Goal: Find specific page/section: Find specific page/section

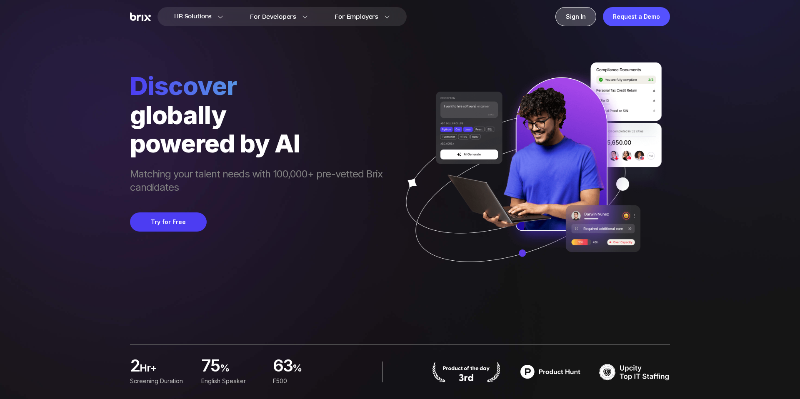
click at [586, 18] on div "Sign In" at bounding box center [575, 16] width 41 height 19
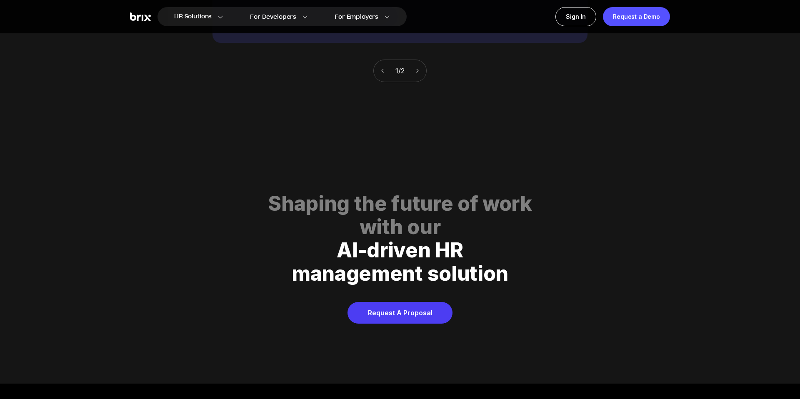
scroll to position [4052, 0]
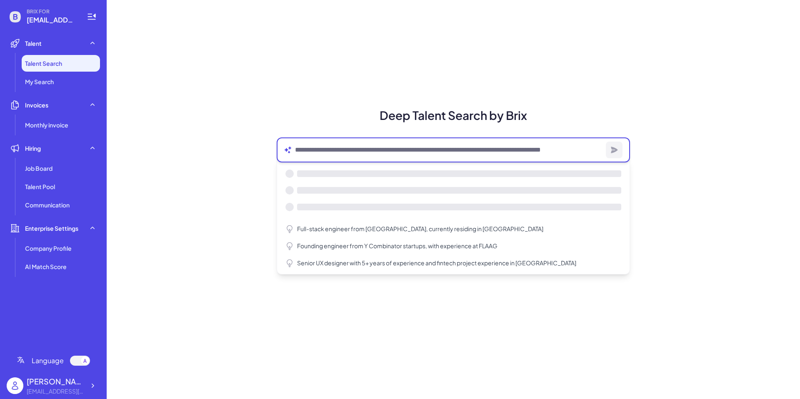
click at [349, 145] on textarea at bounding box center [448, 150] width 307 height 10
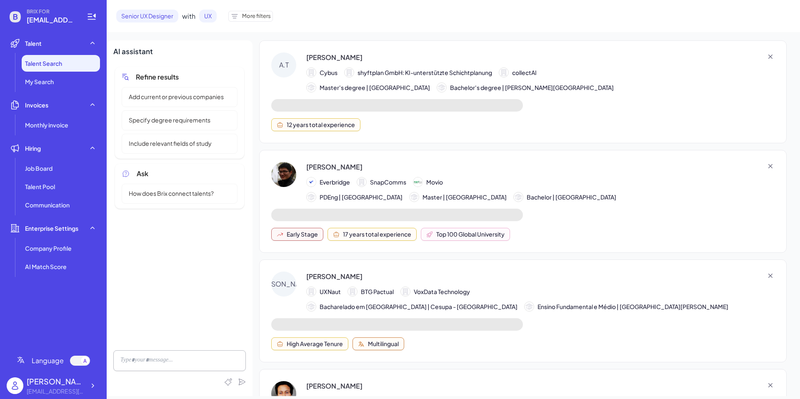
click at [259, 17] on span "More filters" at bounding box center [256, 16] width 29 height 8
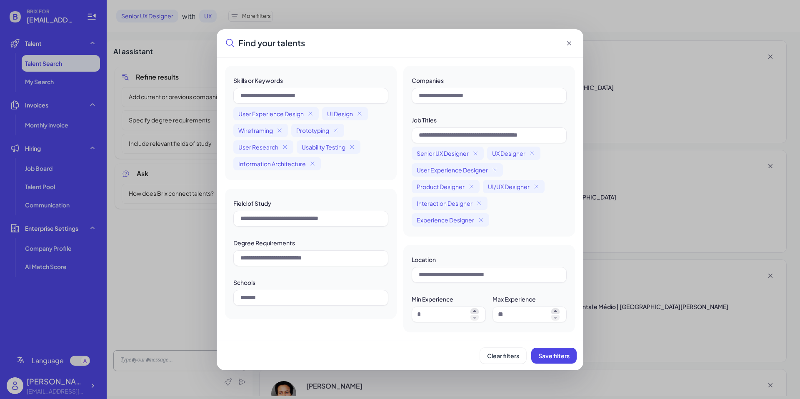
click at [630, 114] on div "Find your talents Skills or Keywords User Experience Design UI Design Wireframi…" at bounding box center [400, 199] width 800 height 399
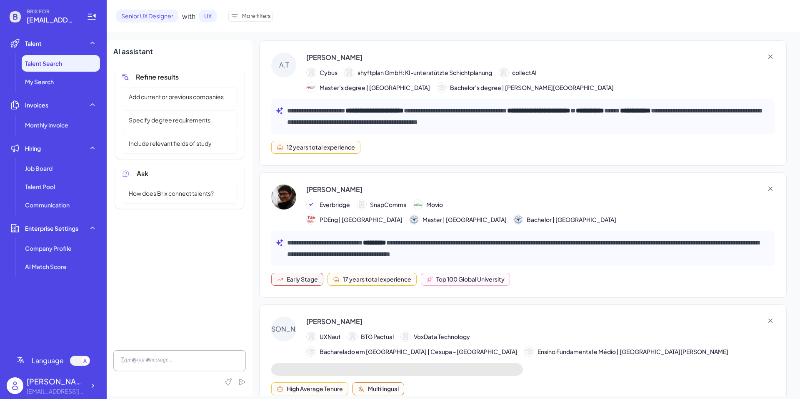
click at [364, 117] on p "**********" at bounding box center [528, 116] width 483 height 23
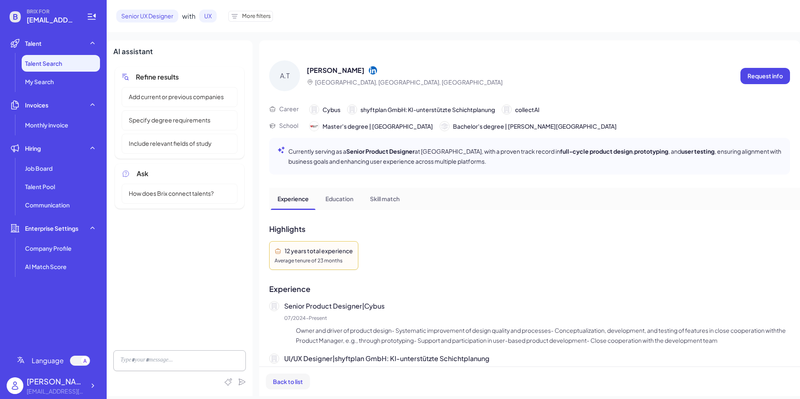
click at [291, 382] on span "Back to list" at bounding box center [288, 381] width 30 height 7
